Goal: Transaction & Acquisition: Download file/media

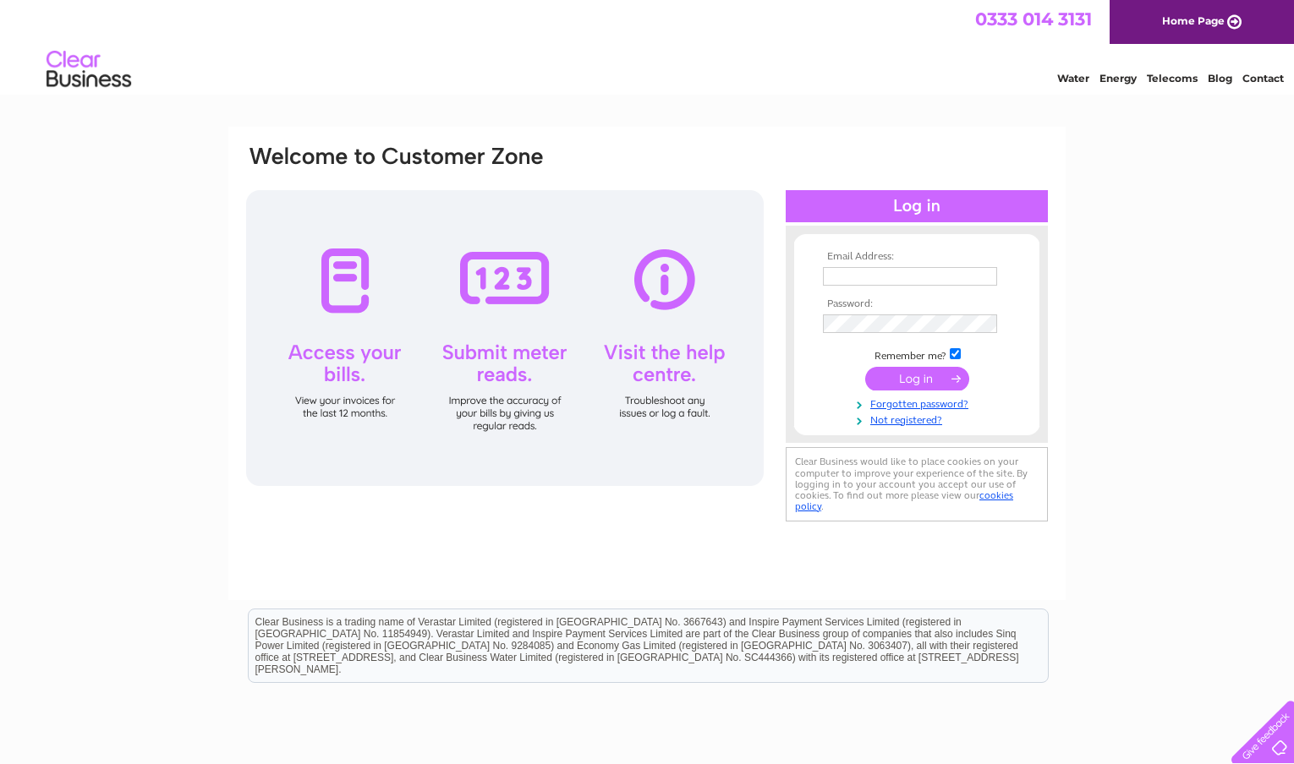
click at [846, 277] on input "text" at bounding box center [910, 276] width 174 height 19
click at [846, 277] on input "text" at bounding box center [911, 277] width 176 height 20
click at [833, 321] on tbody "Email Address: zbektas@hotmail.co.uk Password: Remember me?" at bounding box center [916, 339] width 196 height 177
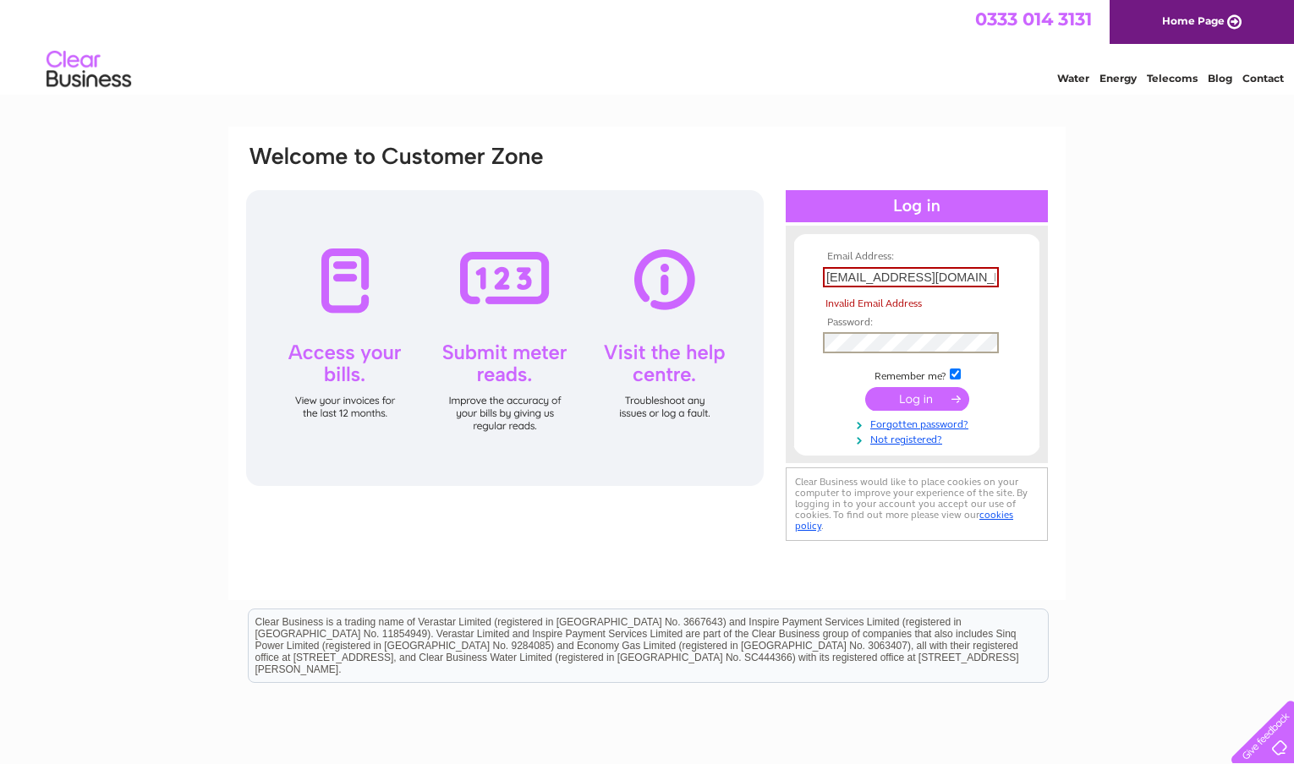
click at [972, 278] on input "zbektas@hotmail.co.uk" at bounding box center [911, 277] width 176 height 20
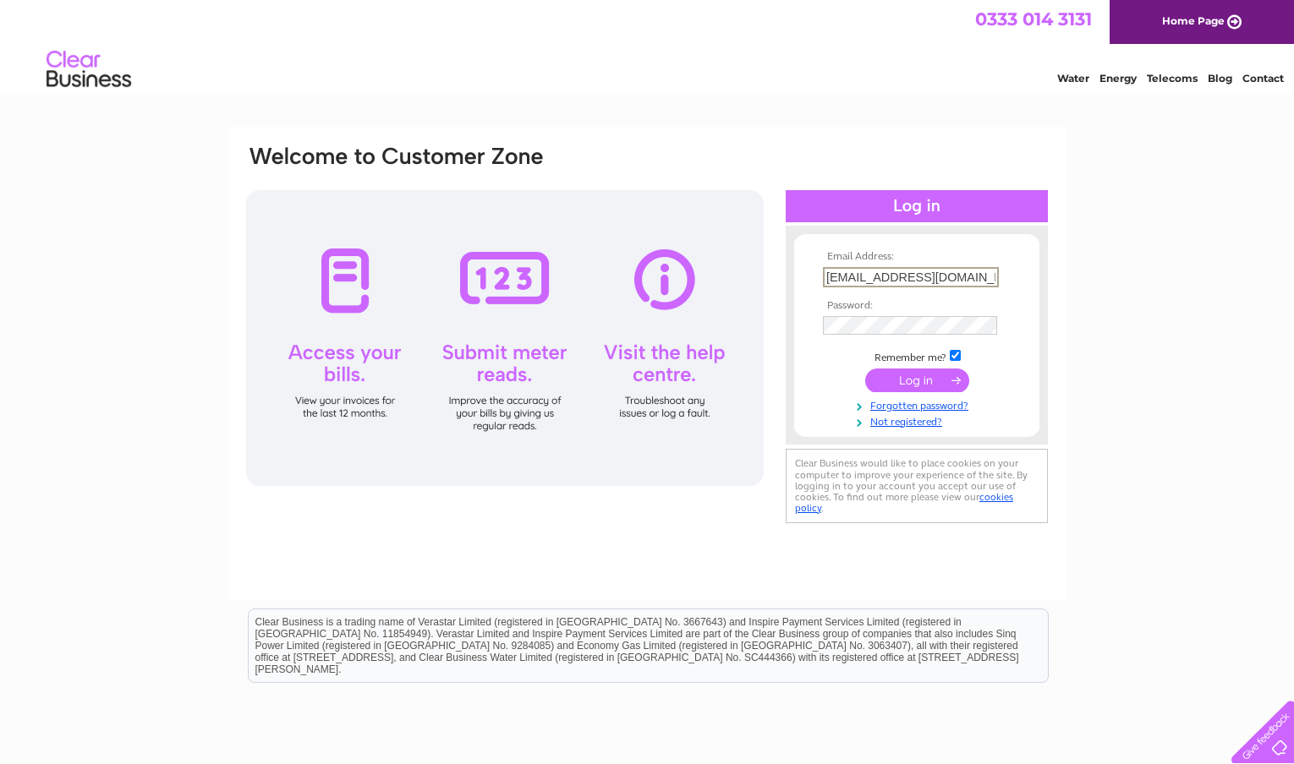
type input "zbektas@hotmail.co.uk"
click at [917, 378] on input "submit" at bounding box center [917, 381] width 104 height 24
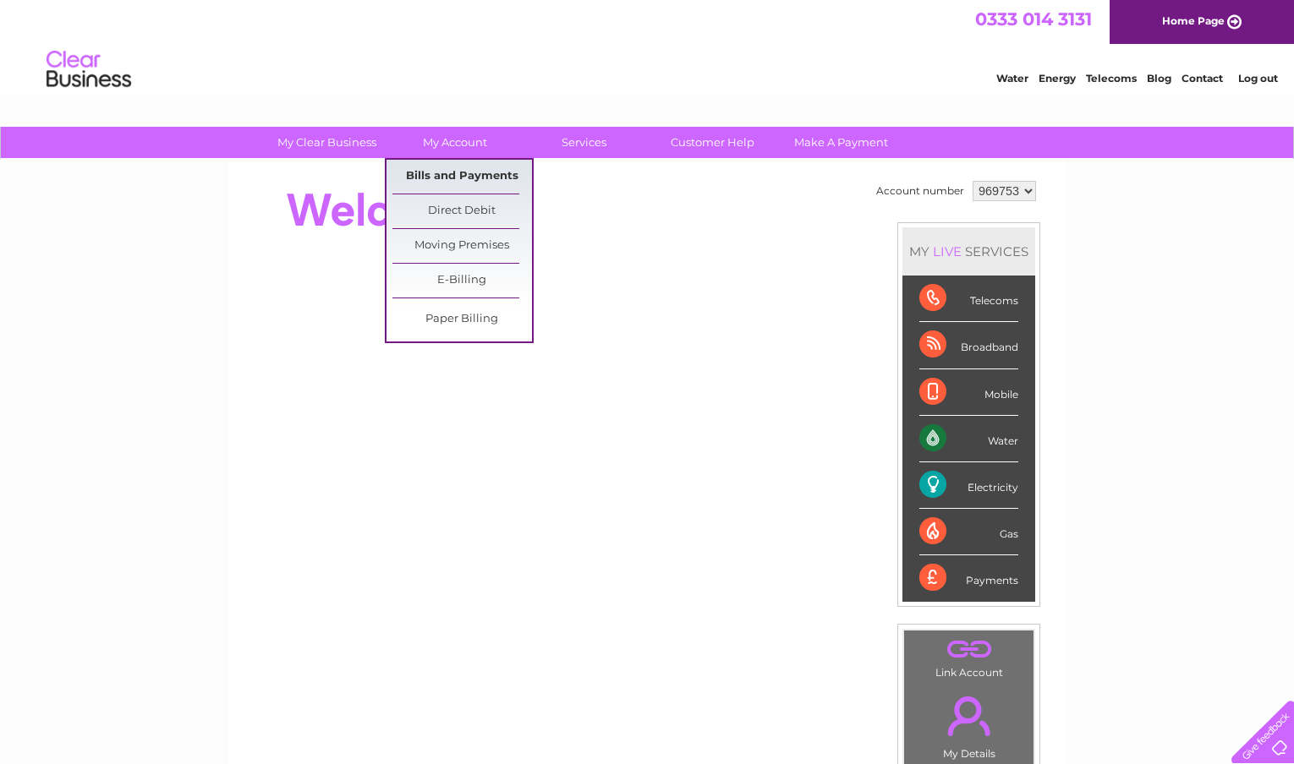
click at [478, 174] on link "Bills and Payments" at bounding box center [462, 177] width 140 height 34
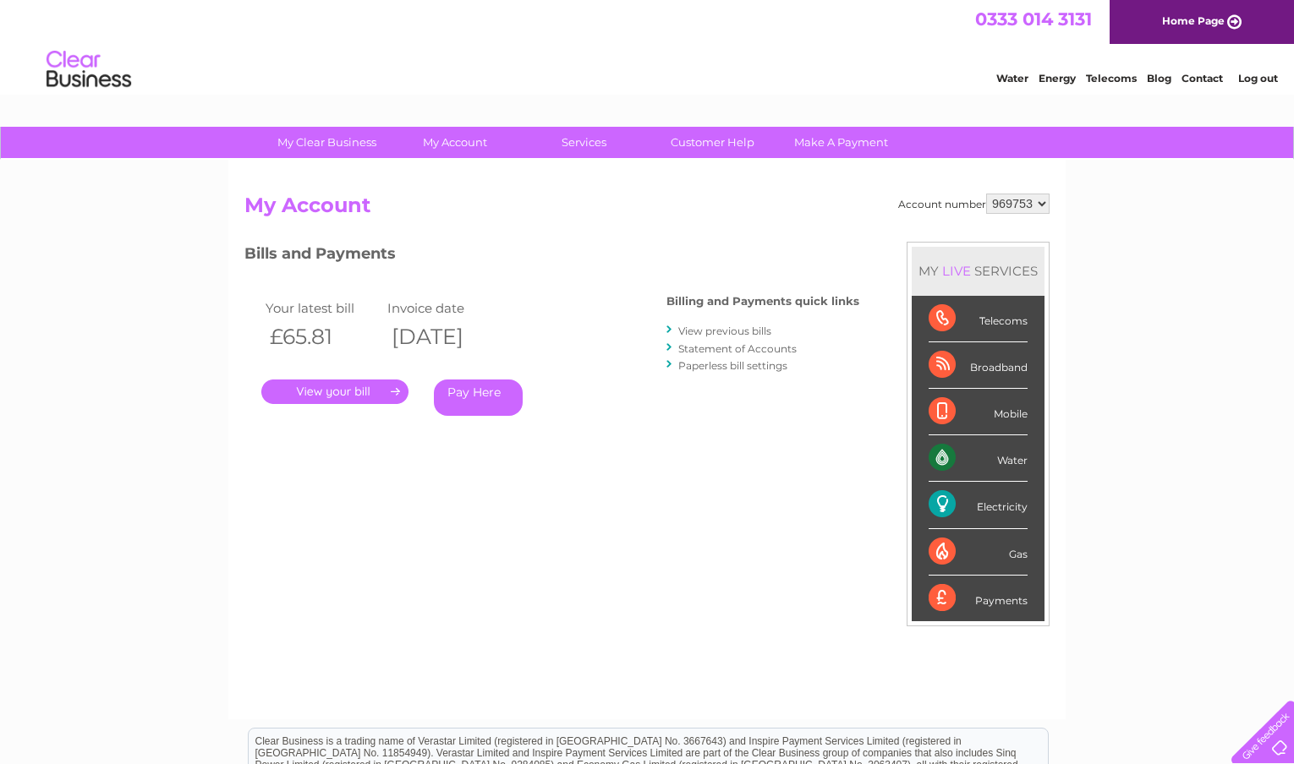
click at [715, 330] on link "View previous bills" at bounding box center [724, 331] width 93 height 13
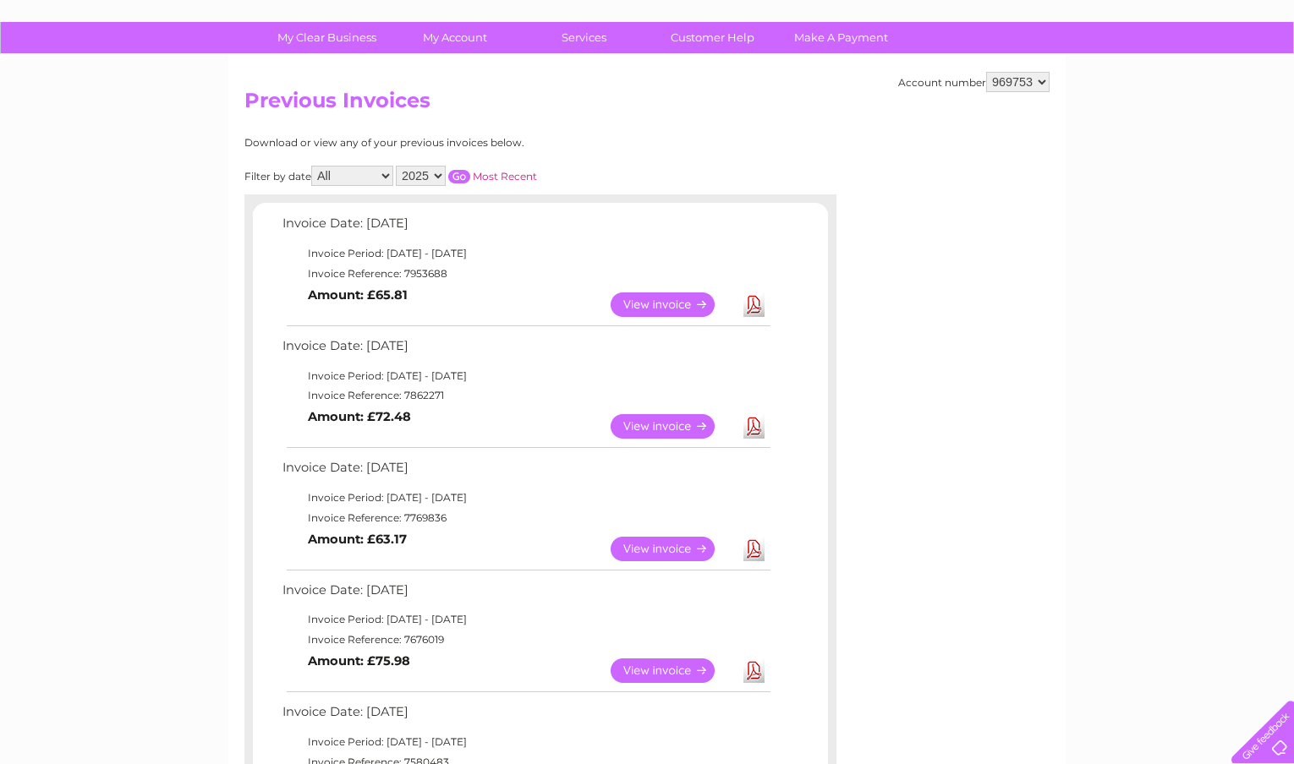
scroll to position [113, 0]
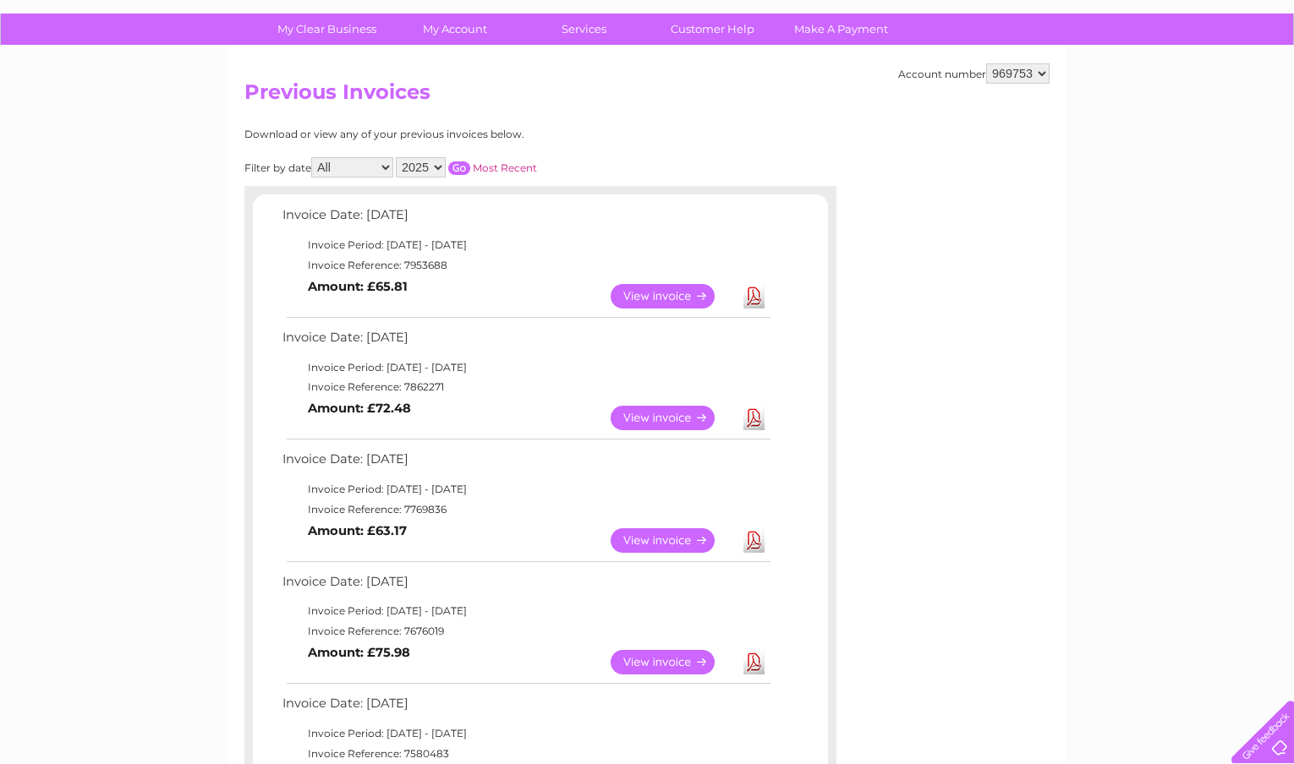
click at [666, 416] on link "View" at bounding box center [672, 418] width 124 height 25
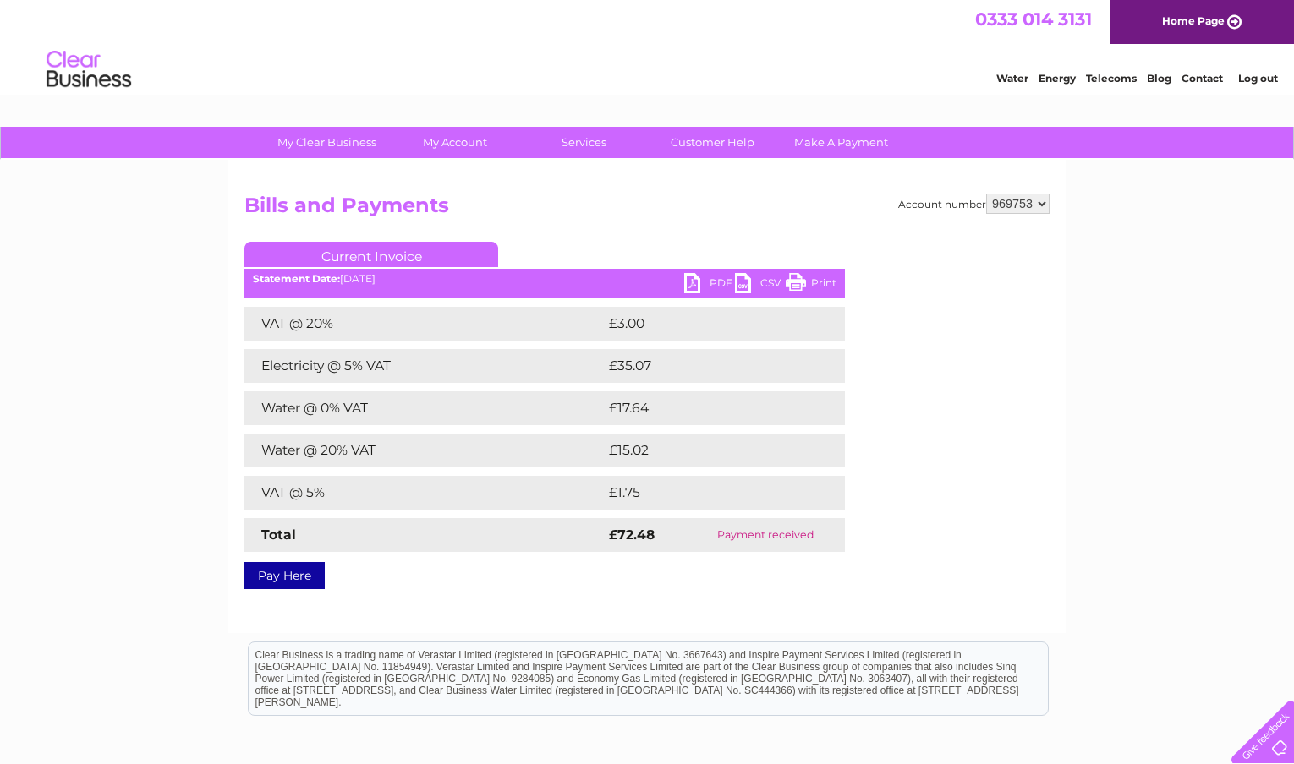
click at [714, 285] on link "PDF" at bounding box center [709, 285] width 51 height 25
click at [692, 288] on link "PDF" at bounding box center [709, 285] width 51 height 25
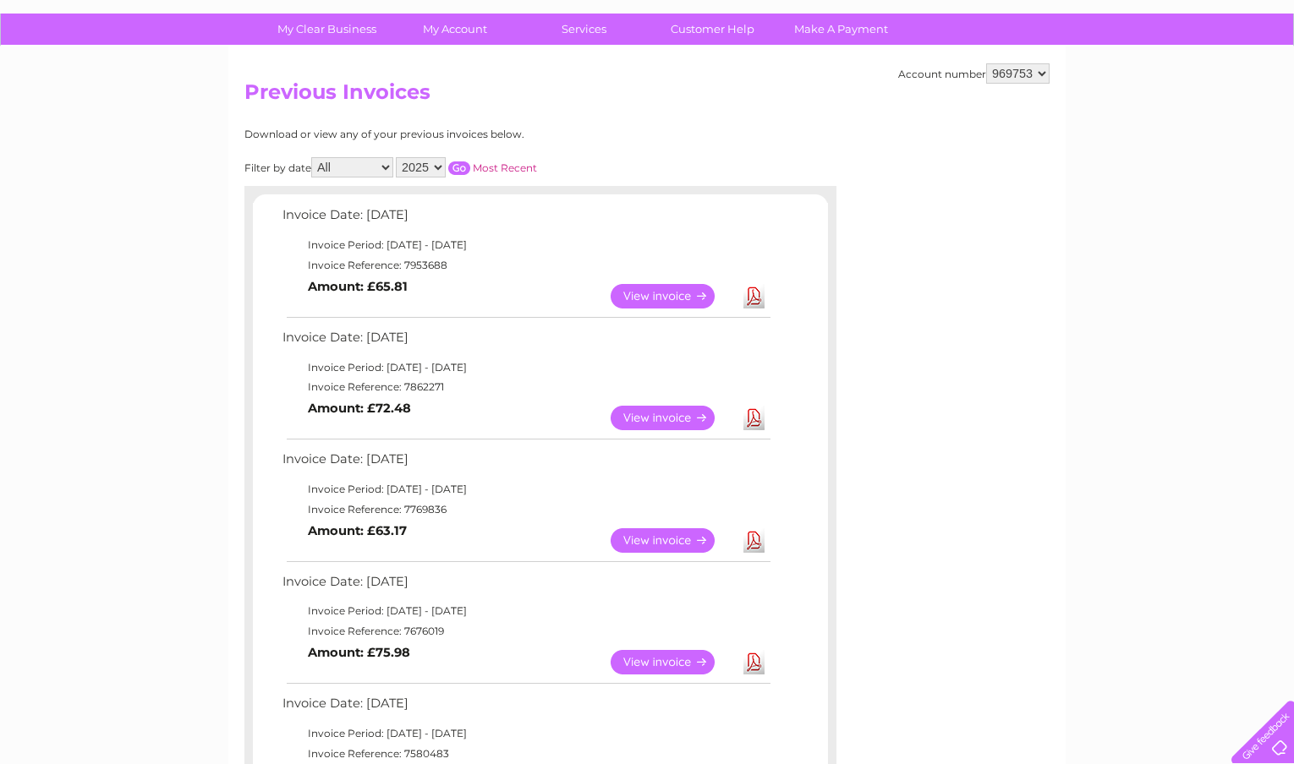
click at [660, 541] on link "View" at bounding box center [672, 540] width 124 height 25
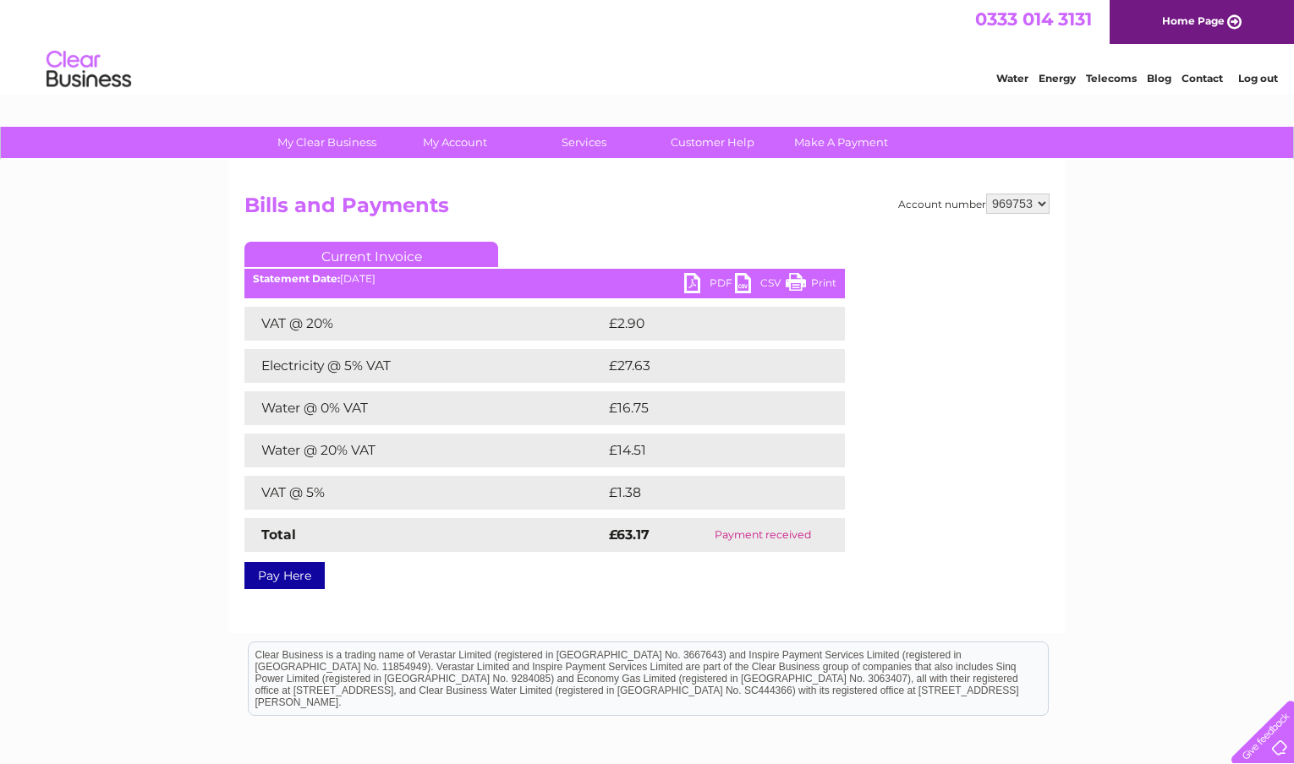
click at [696, 285] on link "PDF" at bounding box center [709, 285] width 51 height 25
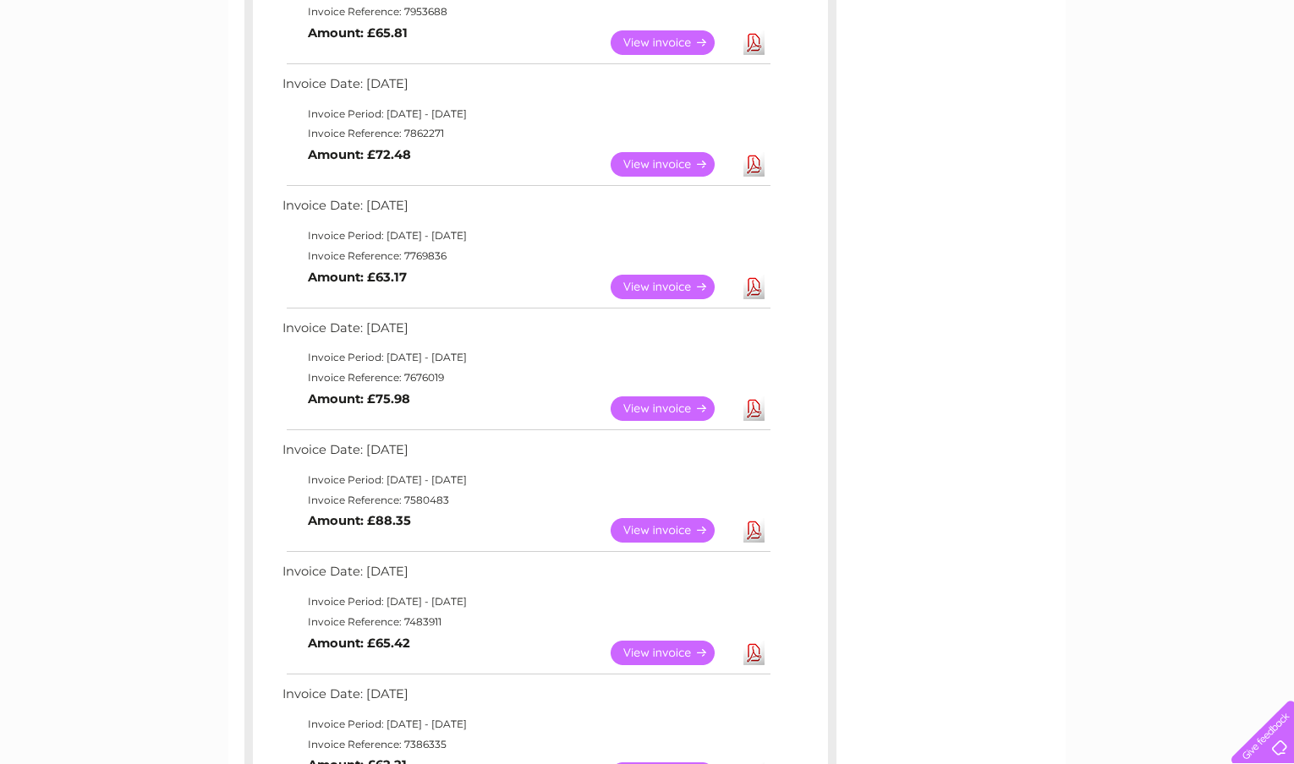
scroll to position [373, 0]
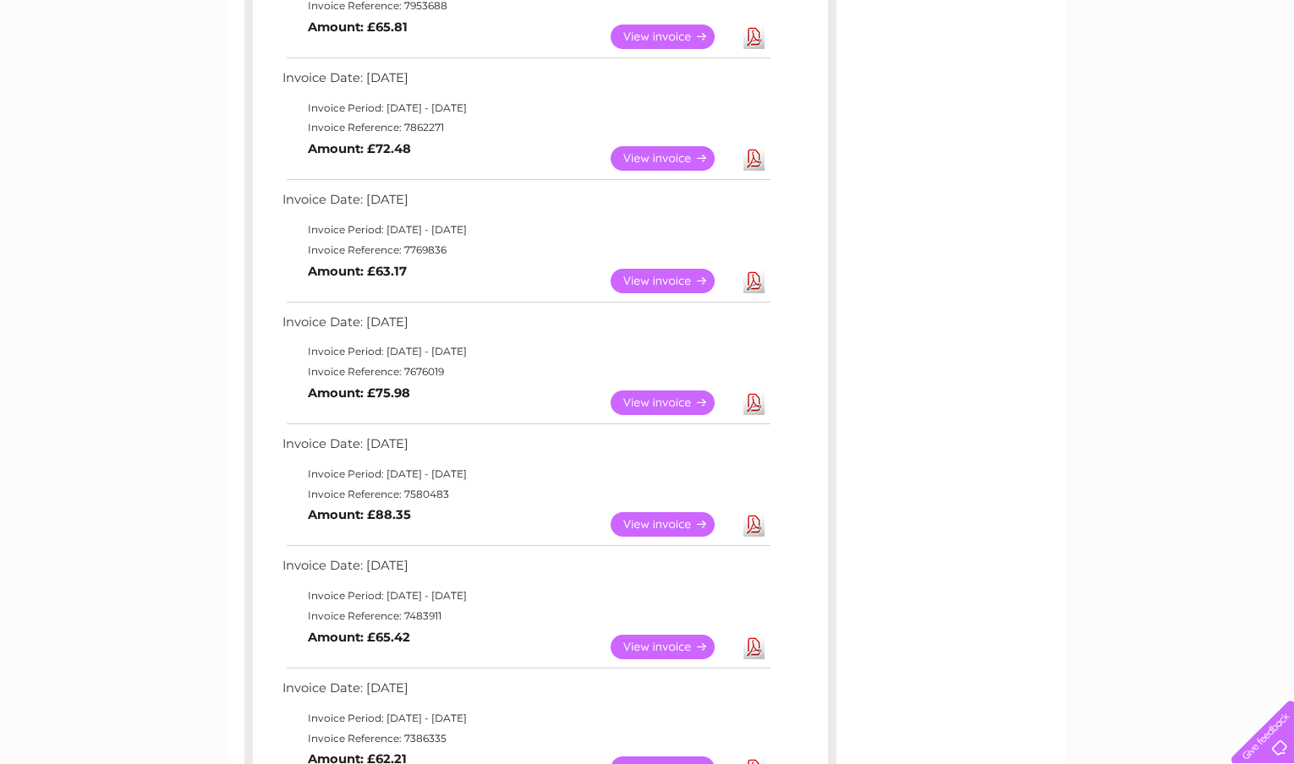
click at [755, 403] on link "Download" at bounding box center [753, 403] width 21 height 25
click at [679, 523] on link "View" at bounding box center [672, 524] width 124 height 25
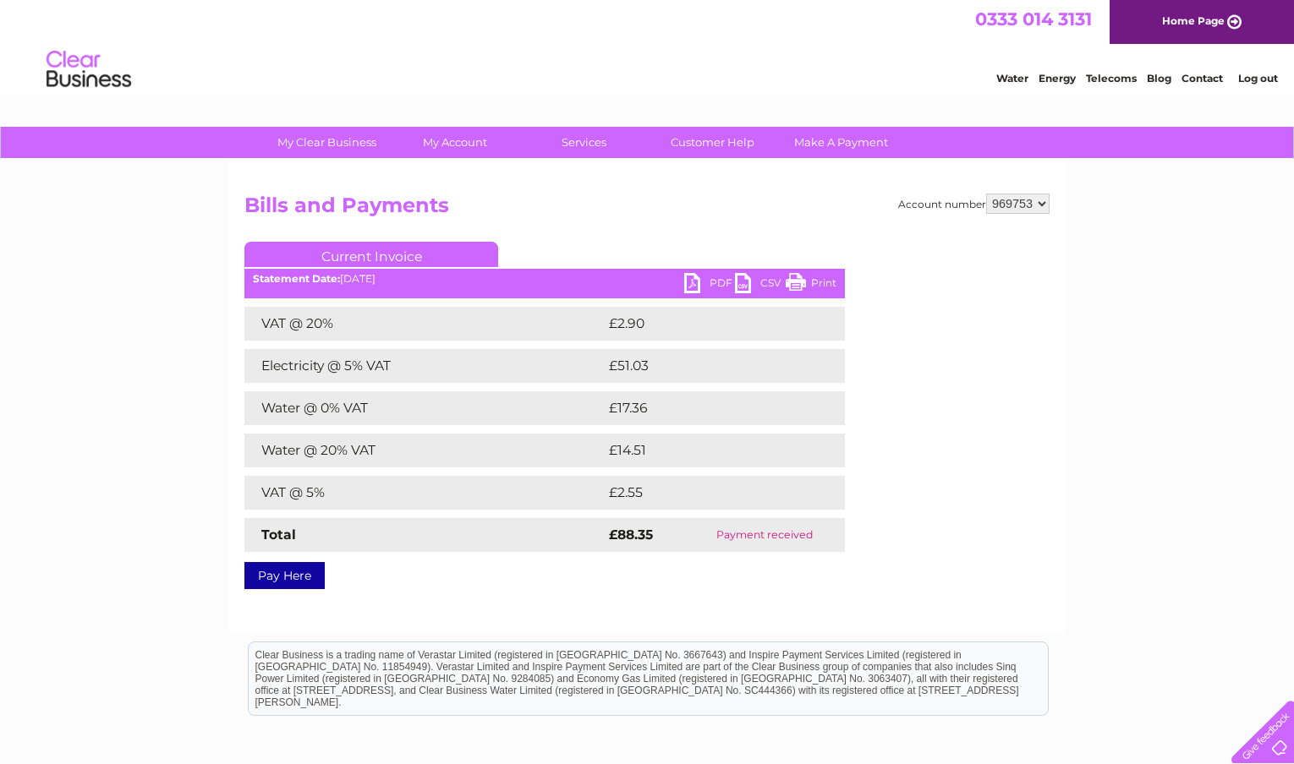
click at [709, 282] on link "PDF" at bounding box center [709, 285] width 51 height 25
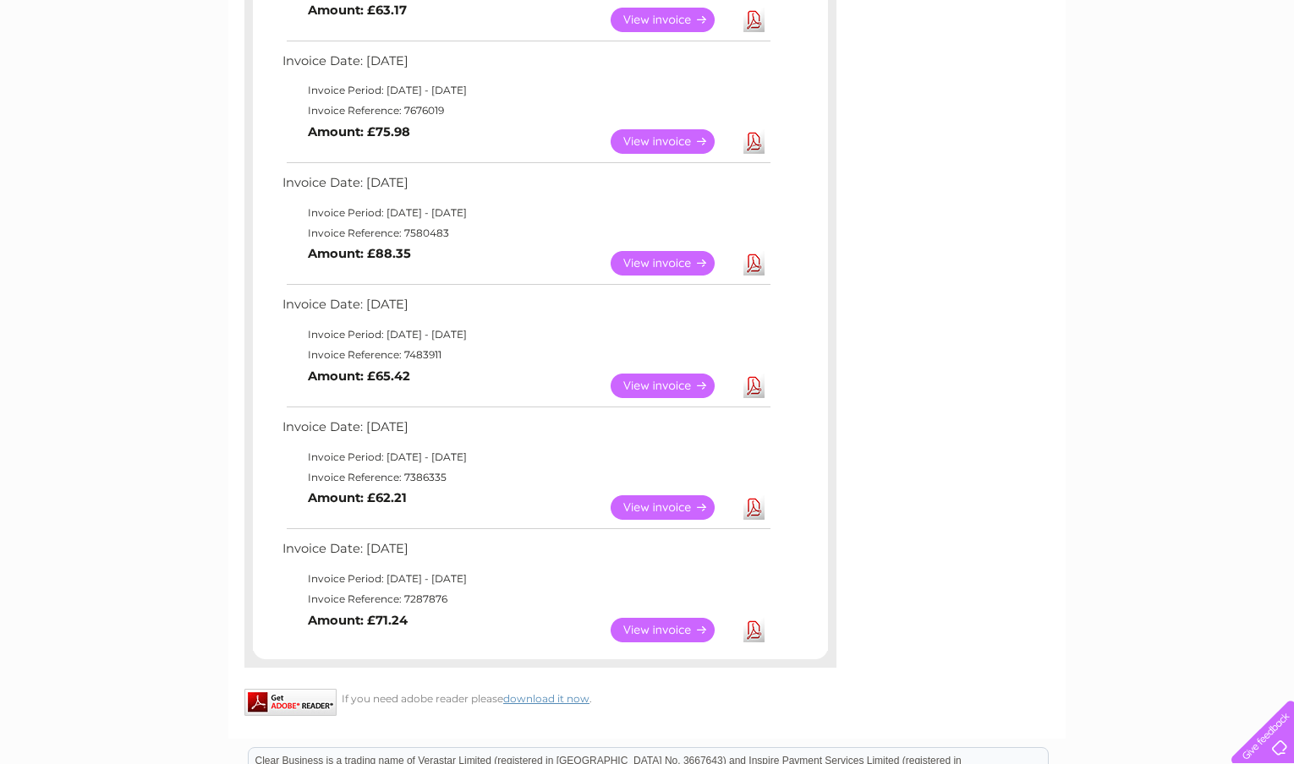
scroll to position [660, 0]
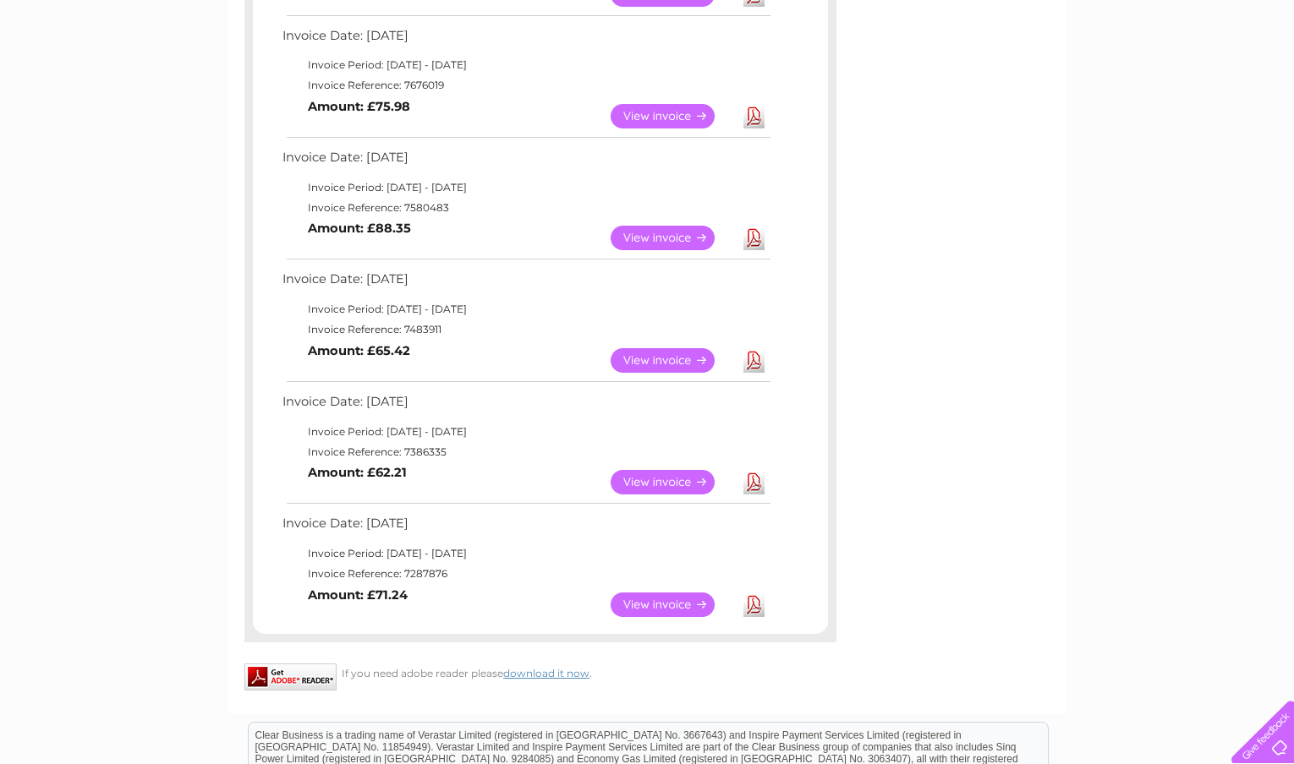
click at [665, 359] on link "View" at bounding box center [672, 360] width 124 height 25
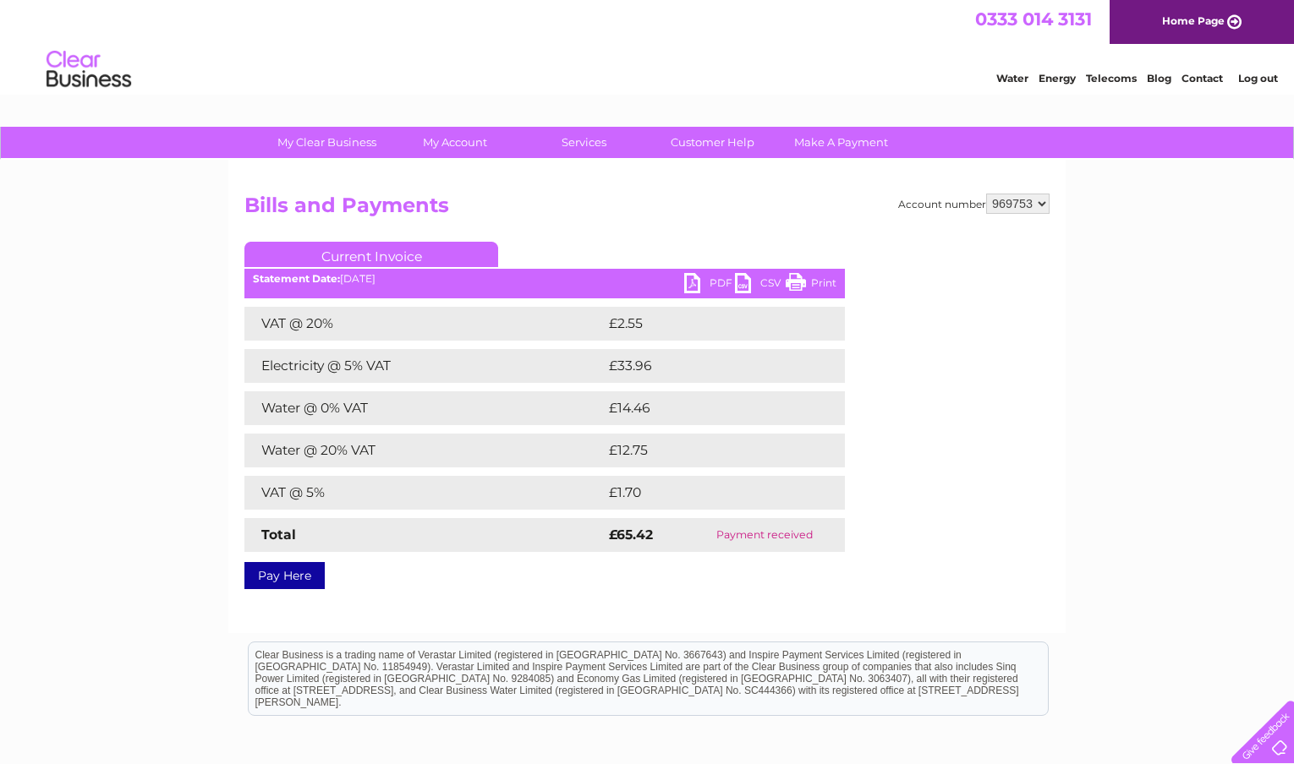
click at [705, 284] on link "PDF" at bounding box center [709, 285] width 51 height 25
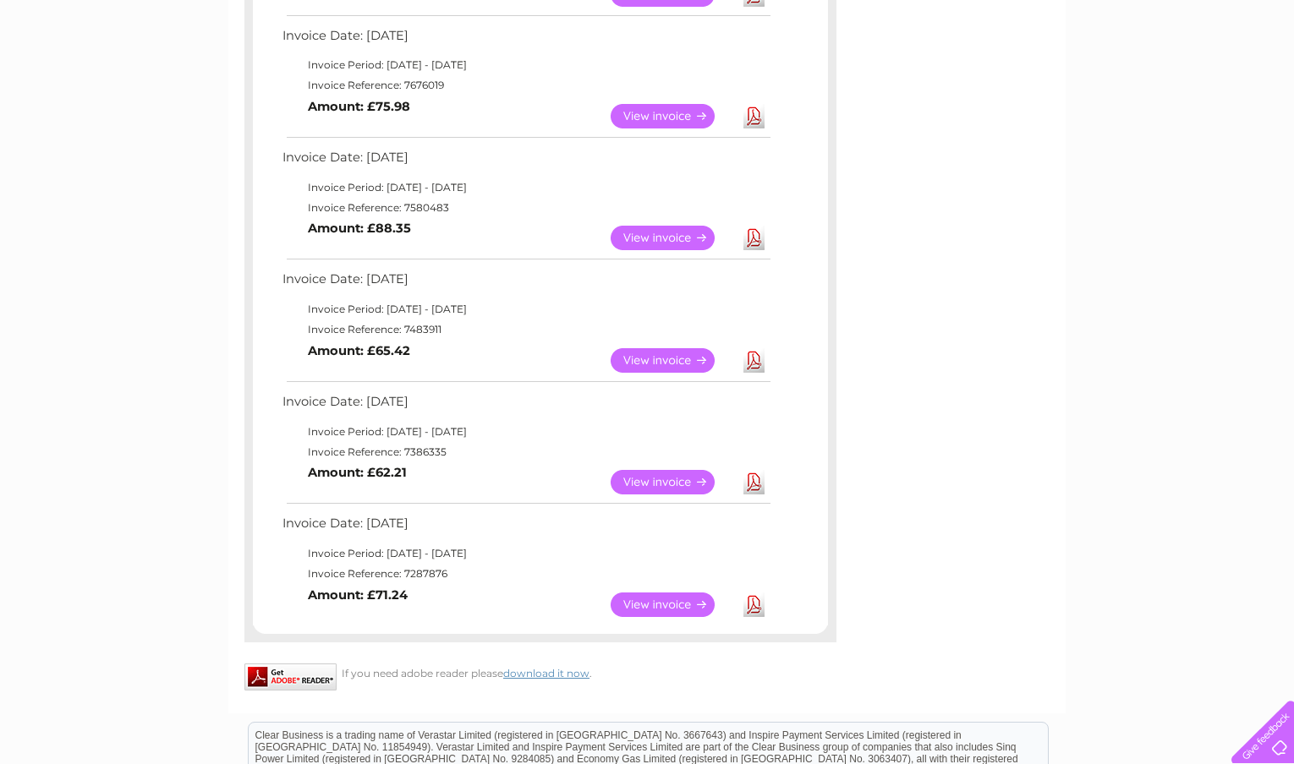
click at [654, 479] on link "View" at bounding box center [672, 482] width 124 height 25
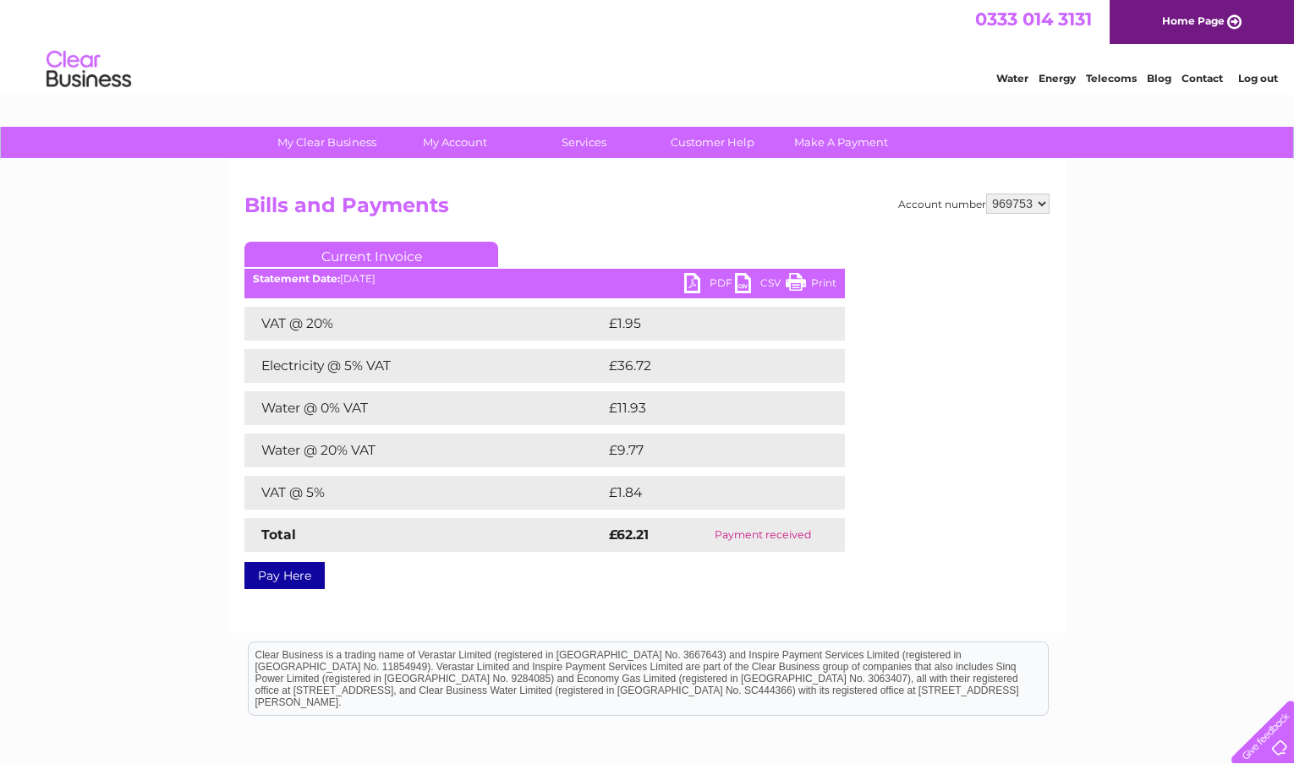
click at [690, 284] on link "PDF" at bounding box center [709, 285] width 51 height 25
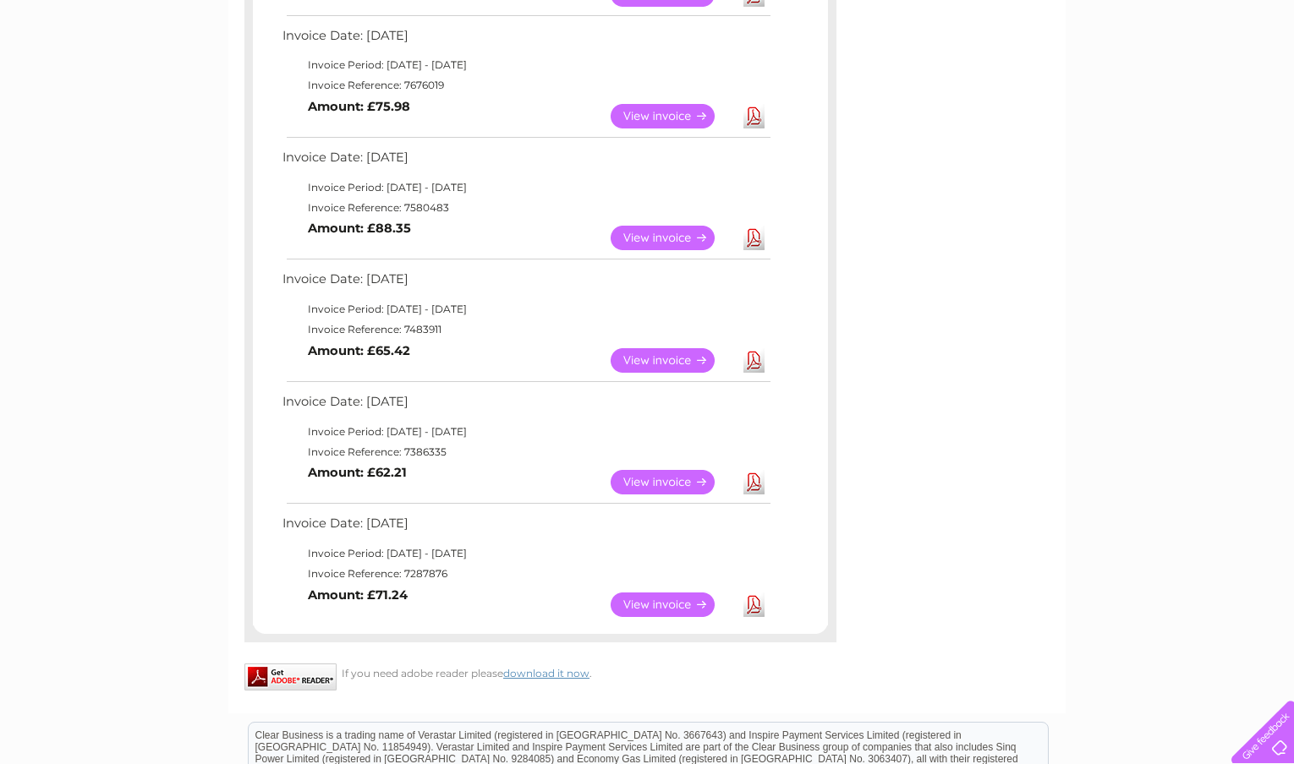
click at [759, 610] on link "Download" at bounding box center [753, 605] width 21 height 25
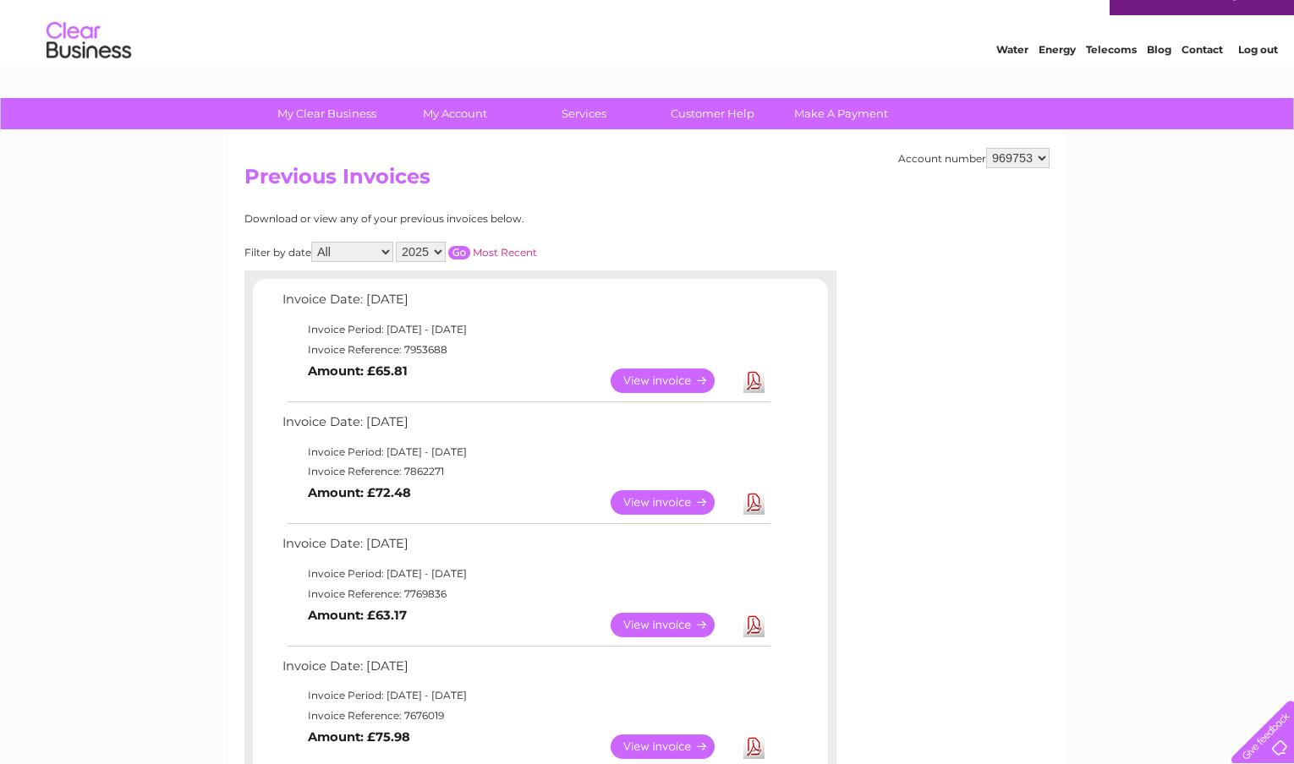
scroll to position [19, 0]
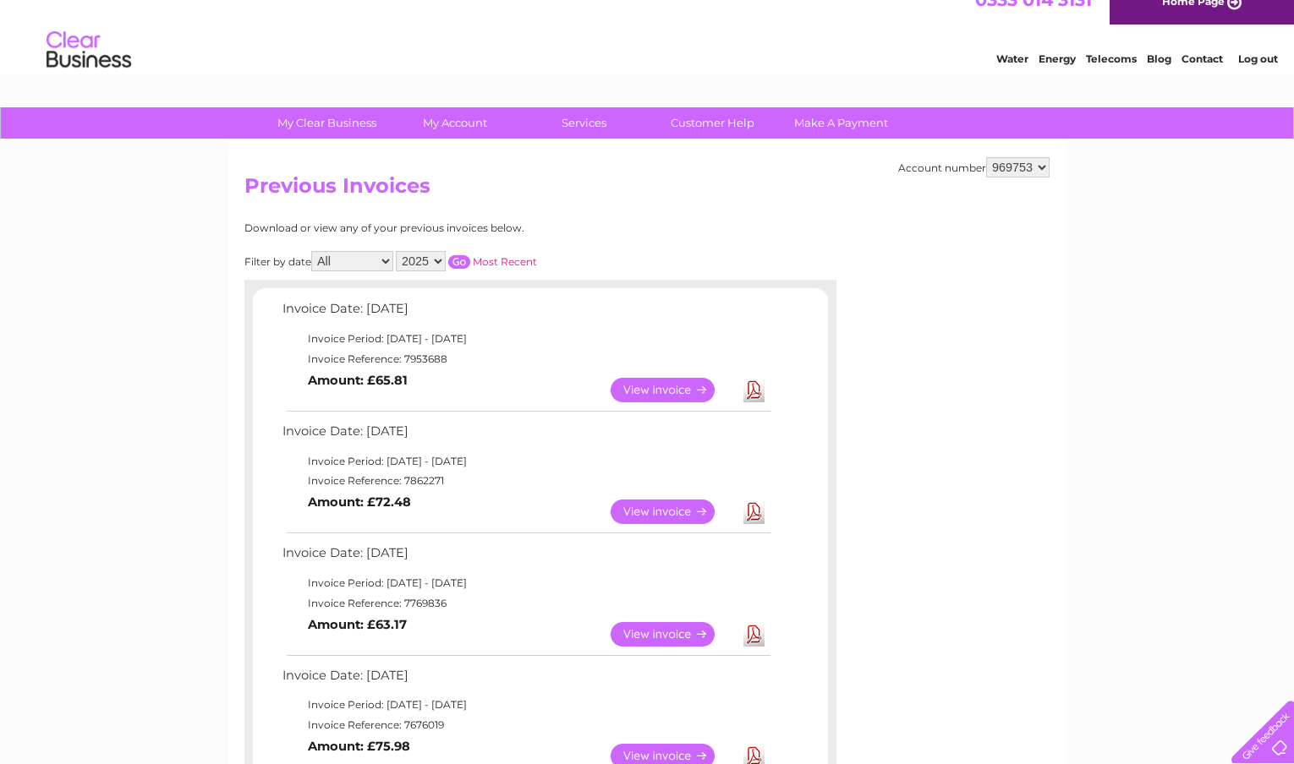
click at [436, 263] on select "2025 2024 2023 2022" at bounding box center [421, 261] width 50 height 20
select select "2024"
click at [457, 261] on input "button" at bounding box center [459, 262] width 22 height 14
click at [760, 391] on link "Download" at bounding box center [753, 390] width 21 height 25
click at [753, 509] on link "Download" at bounding box center [753, 512] width 21 height 25
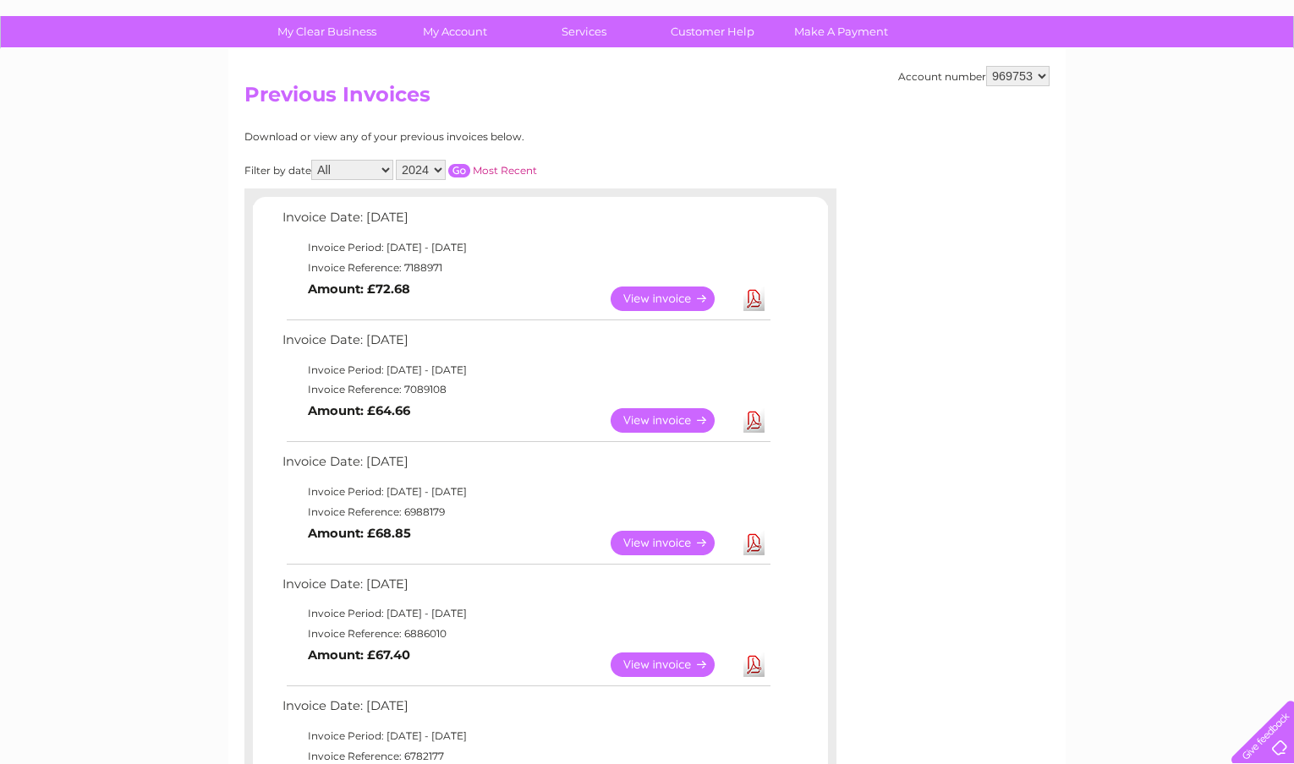
scroll to position [118, 0]
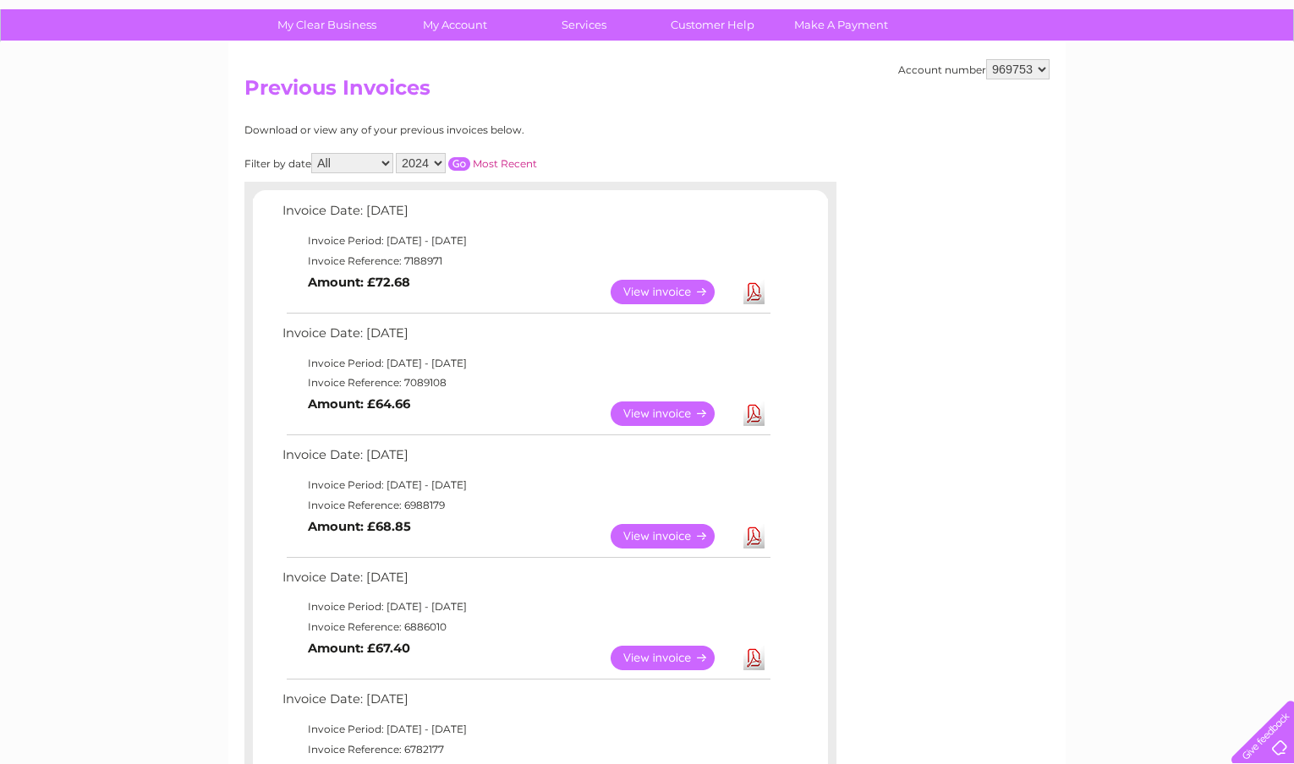
click at [761, 545] on link "Download" at bounding box center [753, 536] width 21 height 25
click at [753, 660] on link "Download" at bounding box center [753, 658] width 21 height 25
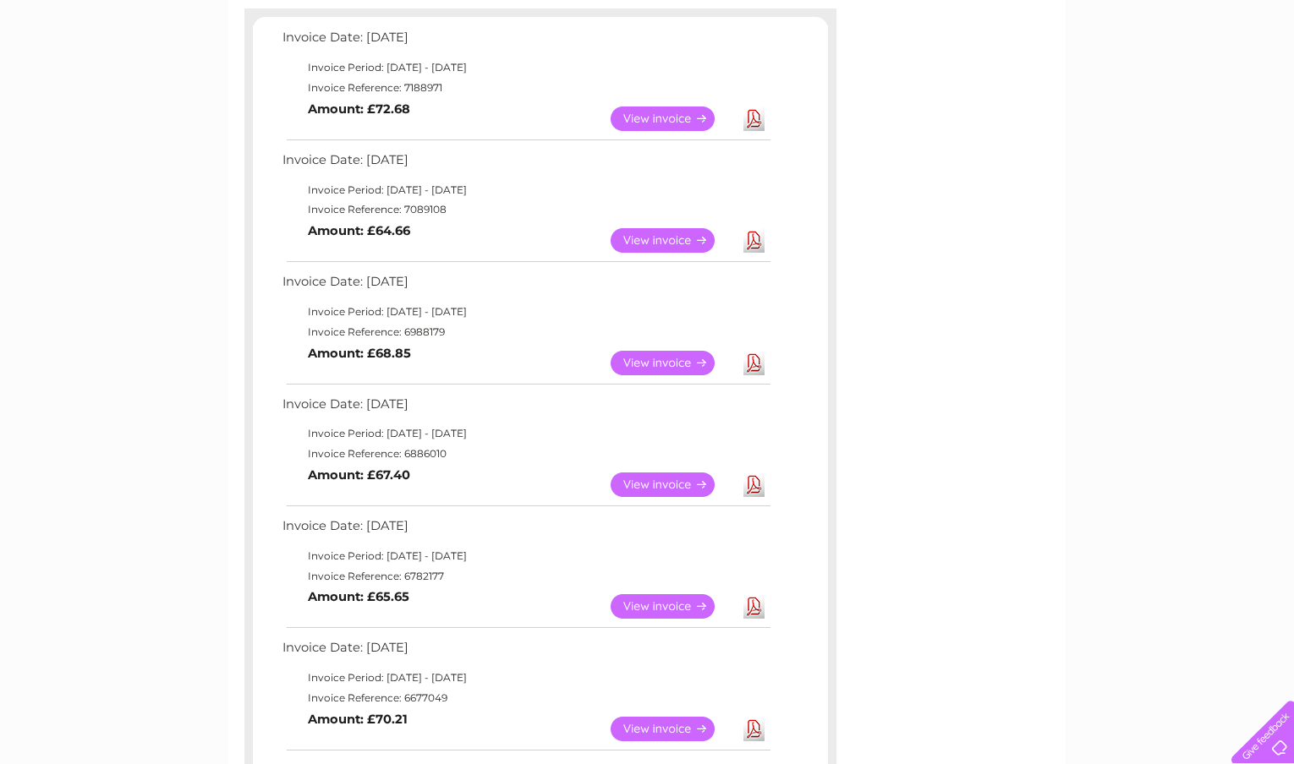
scroll to position [330, 0]
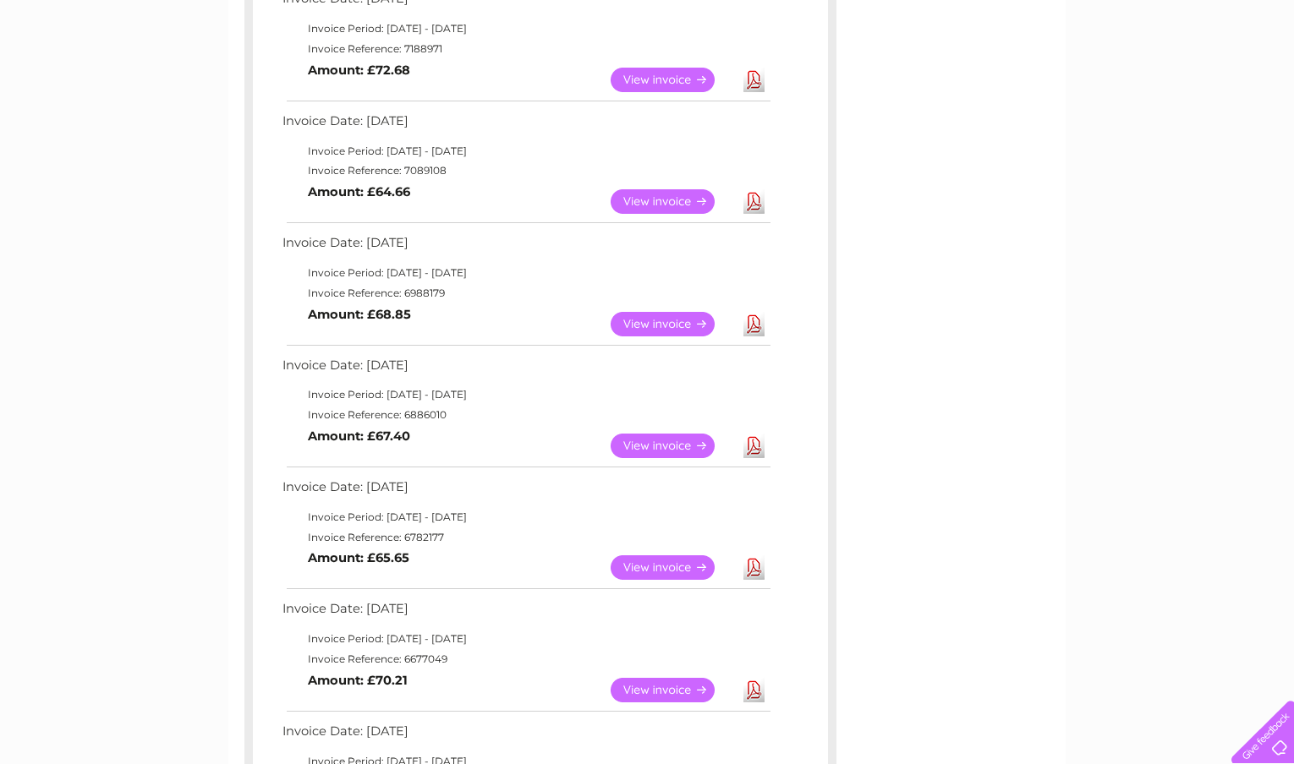
click at [753, 567] on link "Download" at bounding box center [753, 568] width 21 height 25
